Goal: Task Accomplishment & Management: Complete application form

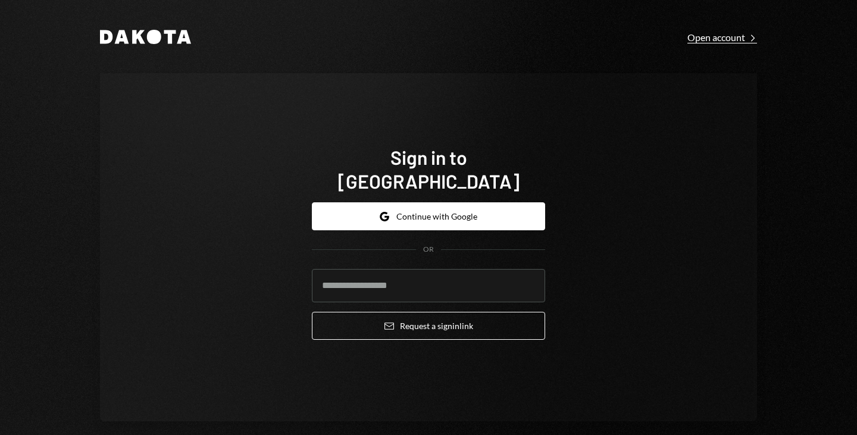
click at [730, 41] on div "Open account Right Caret" at bounding box center [723, 38] width 70 height 12
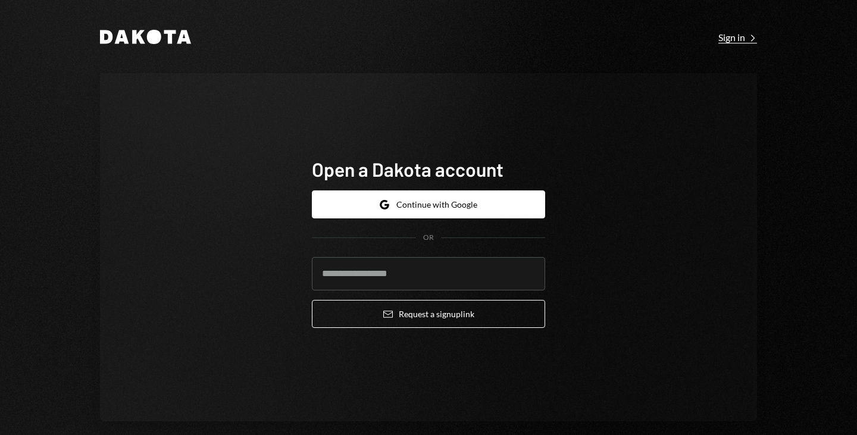
click at [732, 36] on div "Sign in Right Caret" at bounding box center [738, 38] width 39 height 12
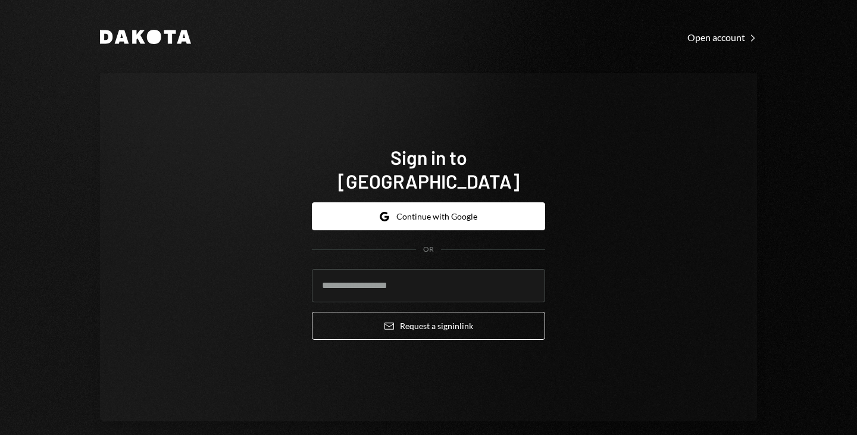
click at [732, 36] on div "Open account Right Caret" at bounding box center [723, 38] width 70 height 12
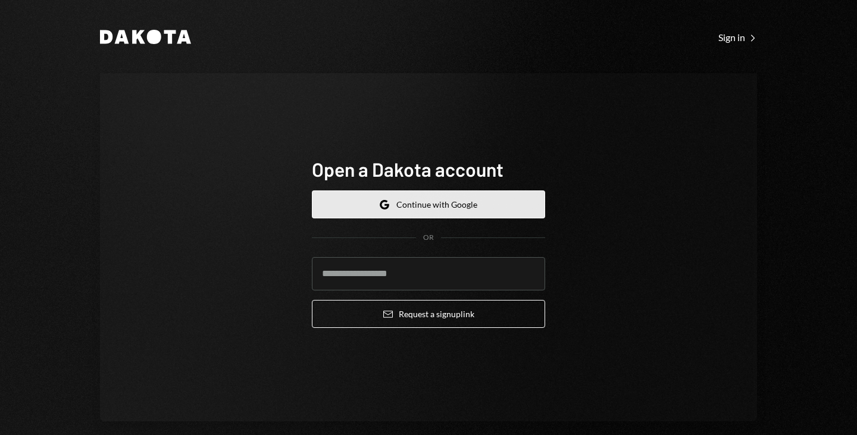
click at [442, 206] on button "Google Continue with Google" at bounding box center [428, 204] width 233 height 28
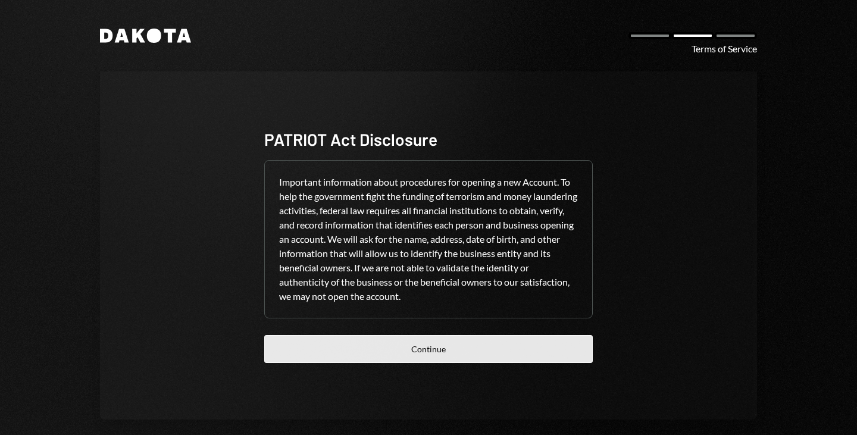
click at [436, 354] on button "Continue" at bounding box center [428, 349] width 329 height 28
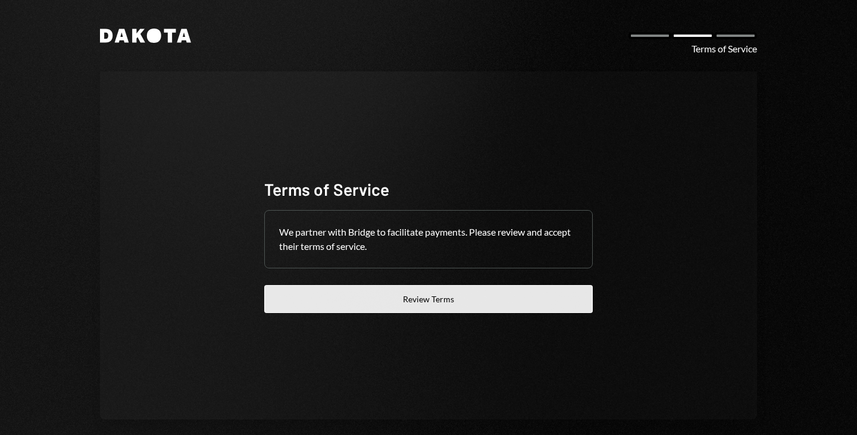
click at [452, 301] on button "Review Terms" at bounding box center [428, 299] width 329 height 28
